Goal: Information Seeking & Learning: Compare options

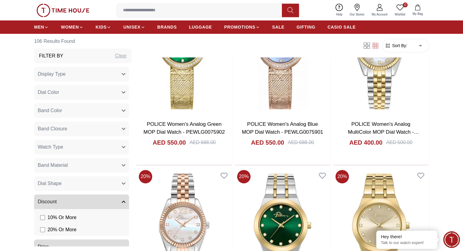
scroll to position [730, 0]
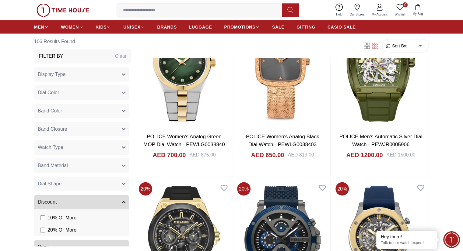
scroll to position [1186, 0]
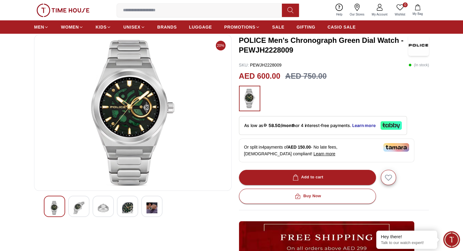
scroll to position [61, 0]
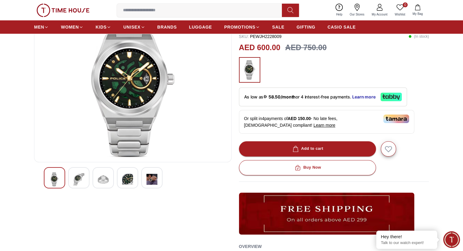
click at [79, 179] on img at bounding box center [78, 179] width 11 height 14
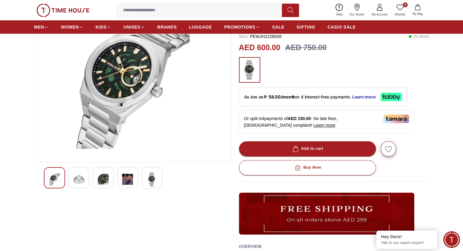
click at [102, 181] on img at bounding box center [103, 179] width 11 height 14
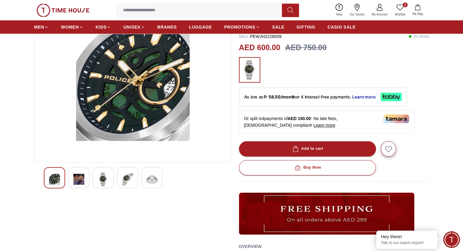
click at [126, 182] on img at bounding box center [127, 179] width 11 height 14
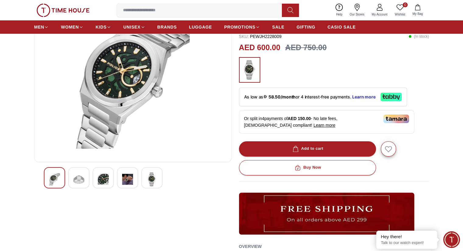
click at [147, 179] on img at bounding box center [151, 179] width 11 height 14
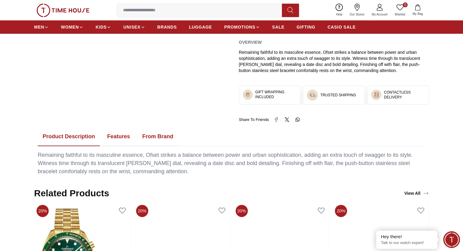
scroll to position [395, 0]
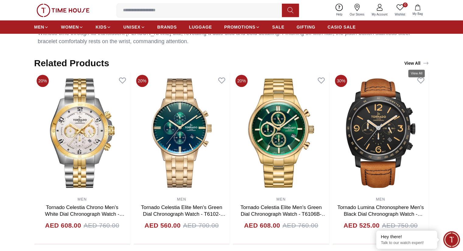
click at [428, 63] on icon "View All" at bounding box center [425, 63] width 6 height 6
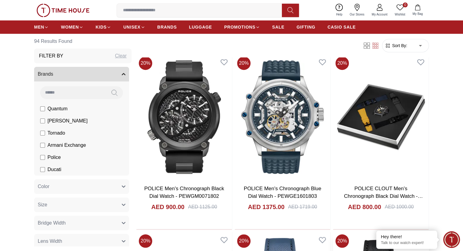
scroll to position [578, 0]
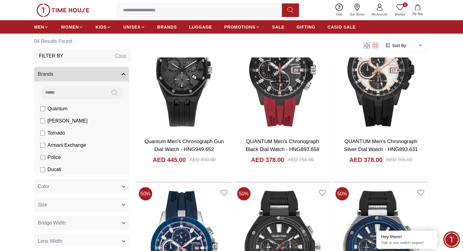
scroll to position [1368, 0]
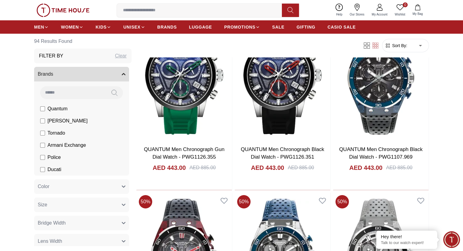
scroll to position [2068, 0]
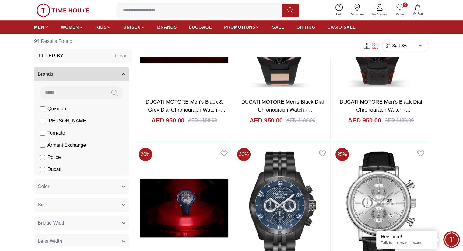
scroll to position [2858, 0]
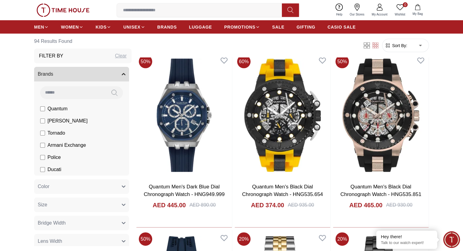
scroll to position [3588, 0]
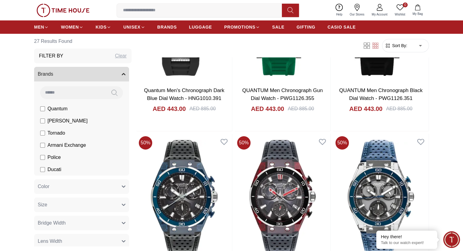
scroll to position [517, 0]
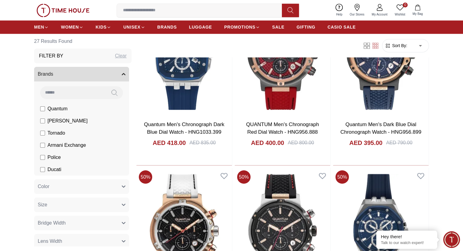
scroll to position [973, 0]
